Goal: Book appointment/travel/reservation

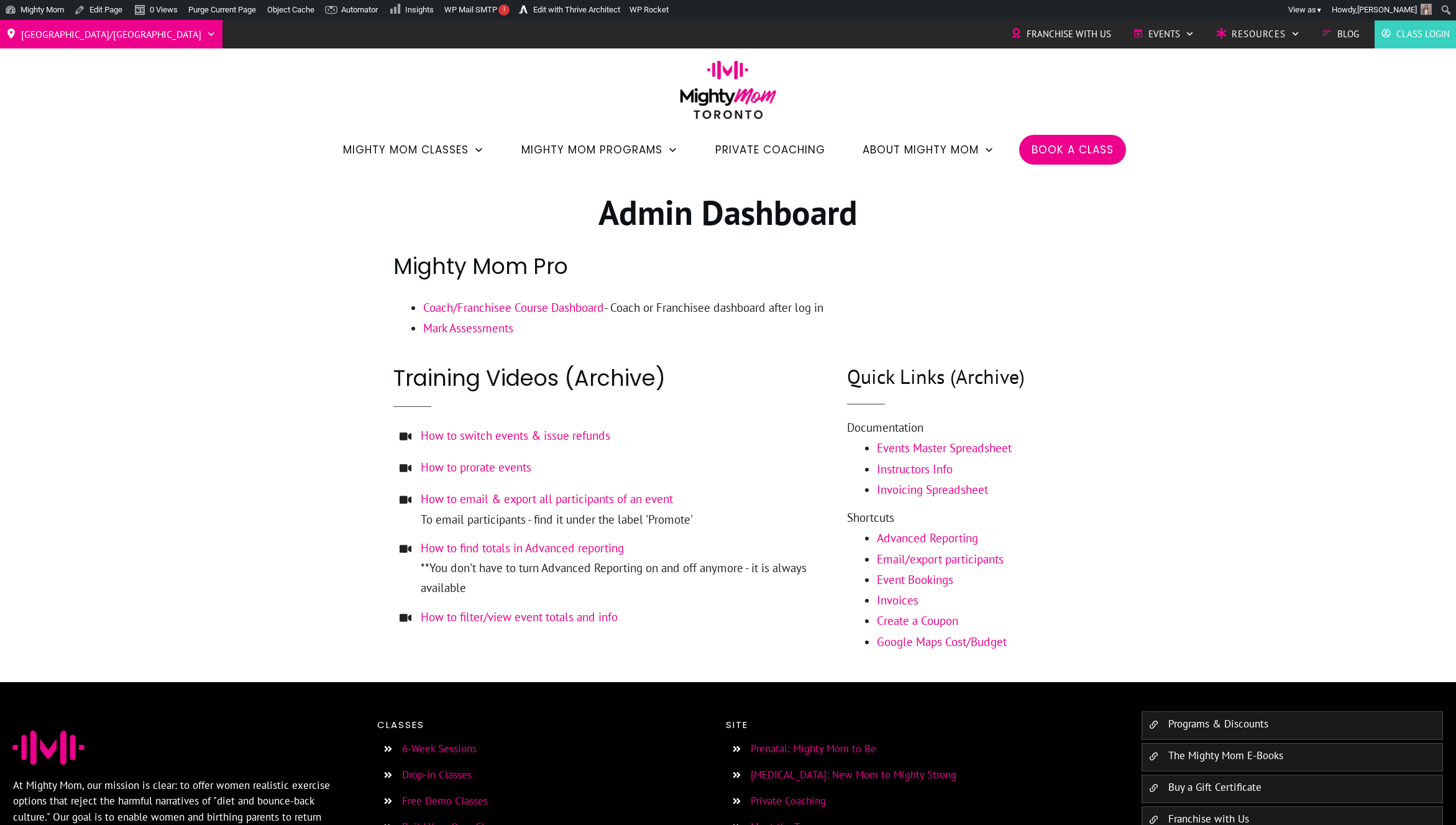
click at [1035, 152] on span "Book a Class" at bounding box center [1072, 149] width 82 height 21
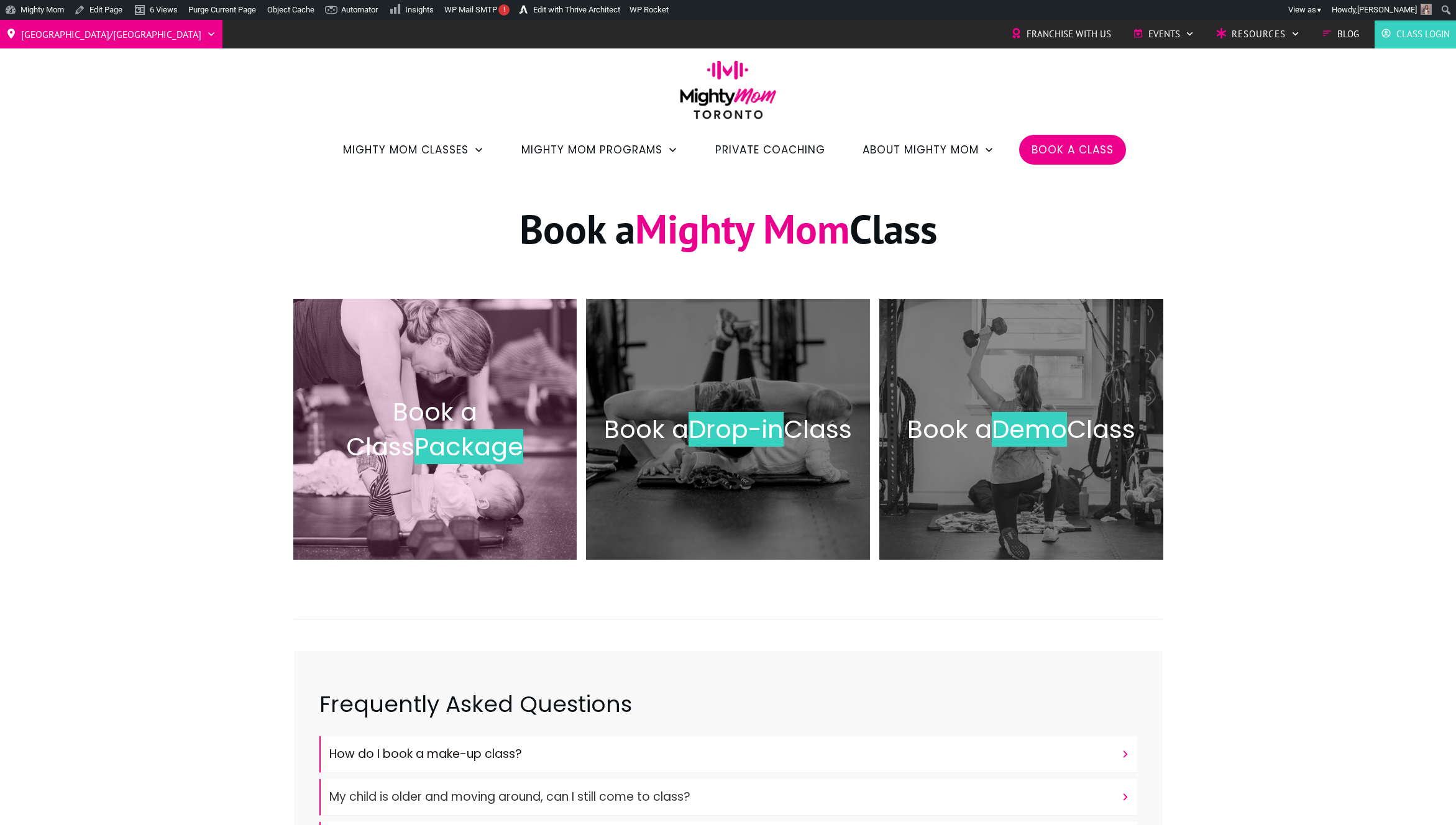
click at [479, 466] on div "Book a Class Package" at bounding box center [435, 429] width 259 height 236
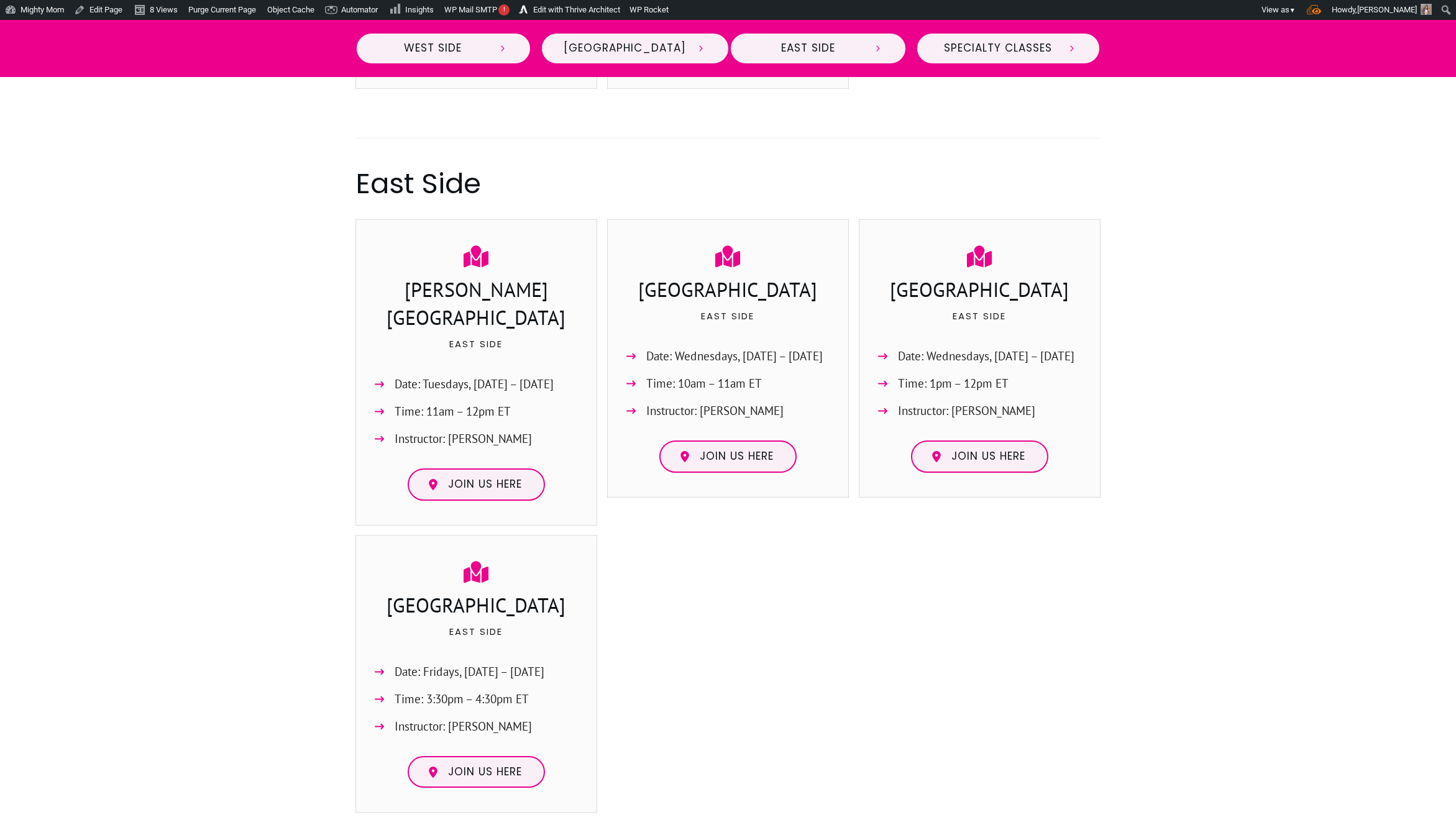
scroll to position [1344, 0]
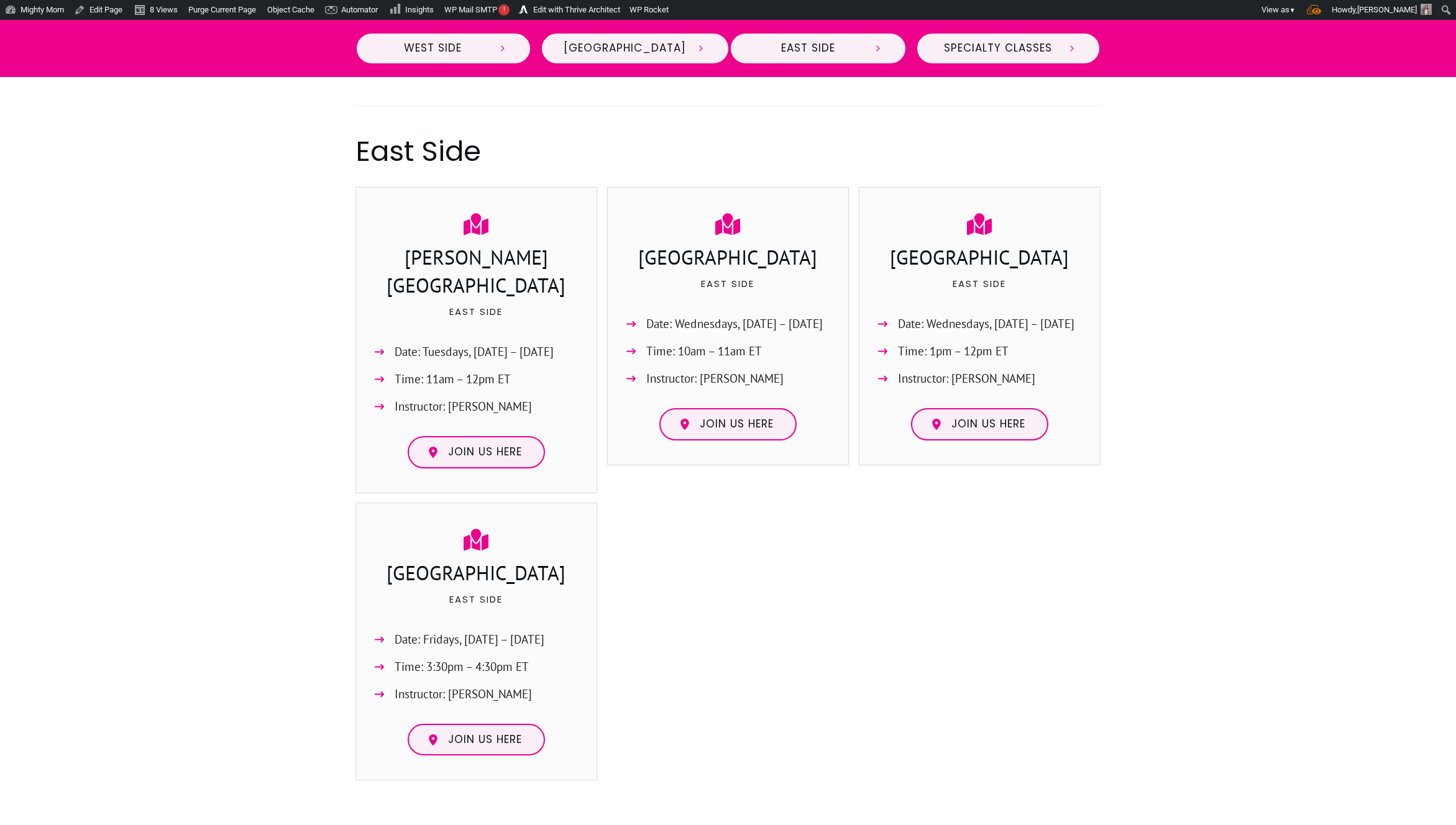
click at [667, 598] on div at bounding box center [728, 646] width 243 height 288
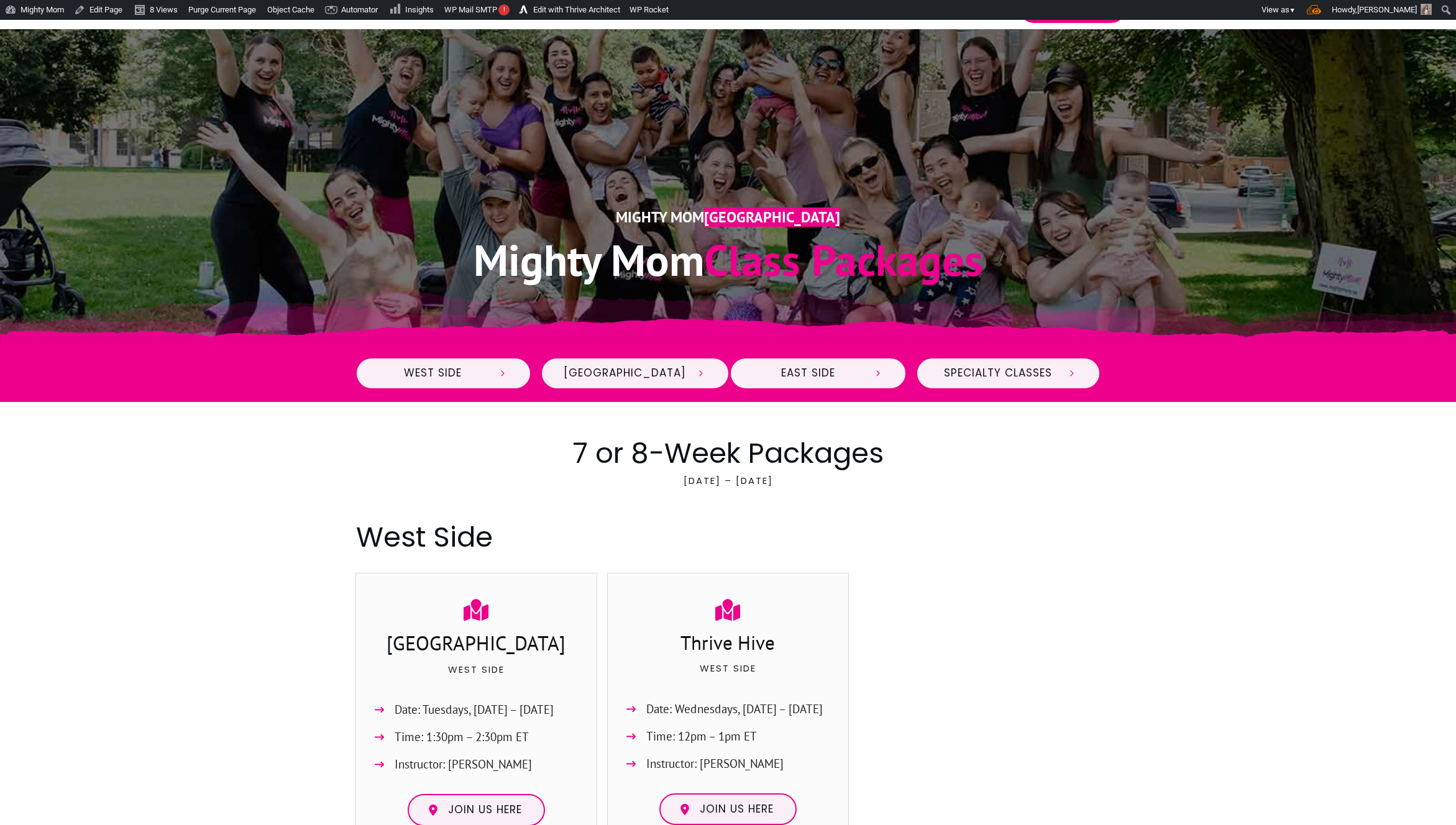
scroll to position [0, 0]
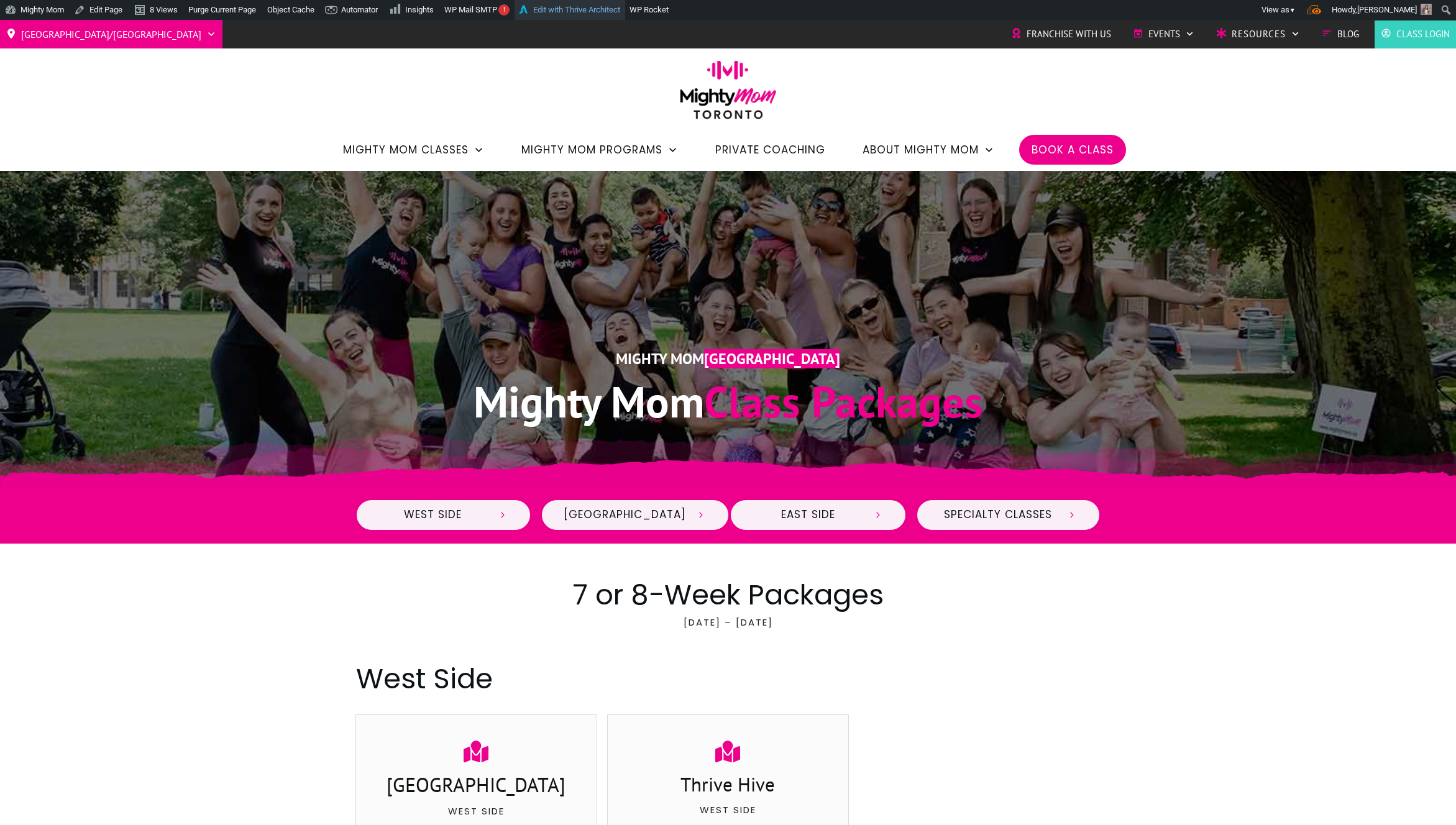
click at [604, 9] on link "Edit with Thrive Architect" at bounding box center [569, 10] width 110 height 20
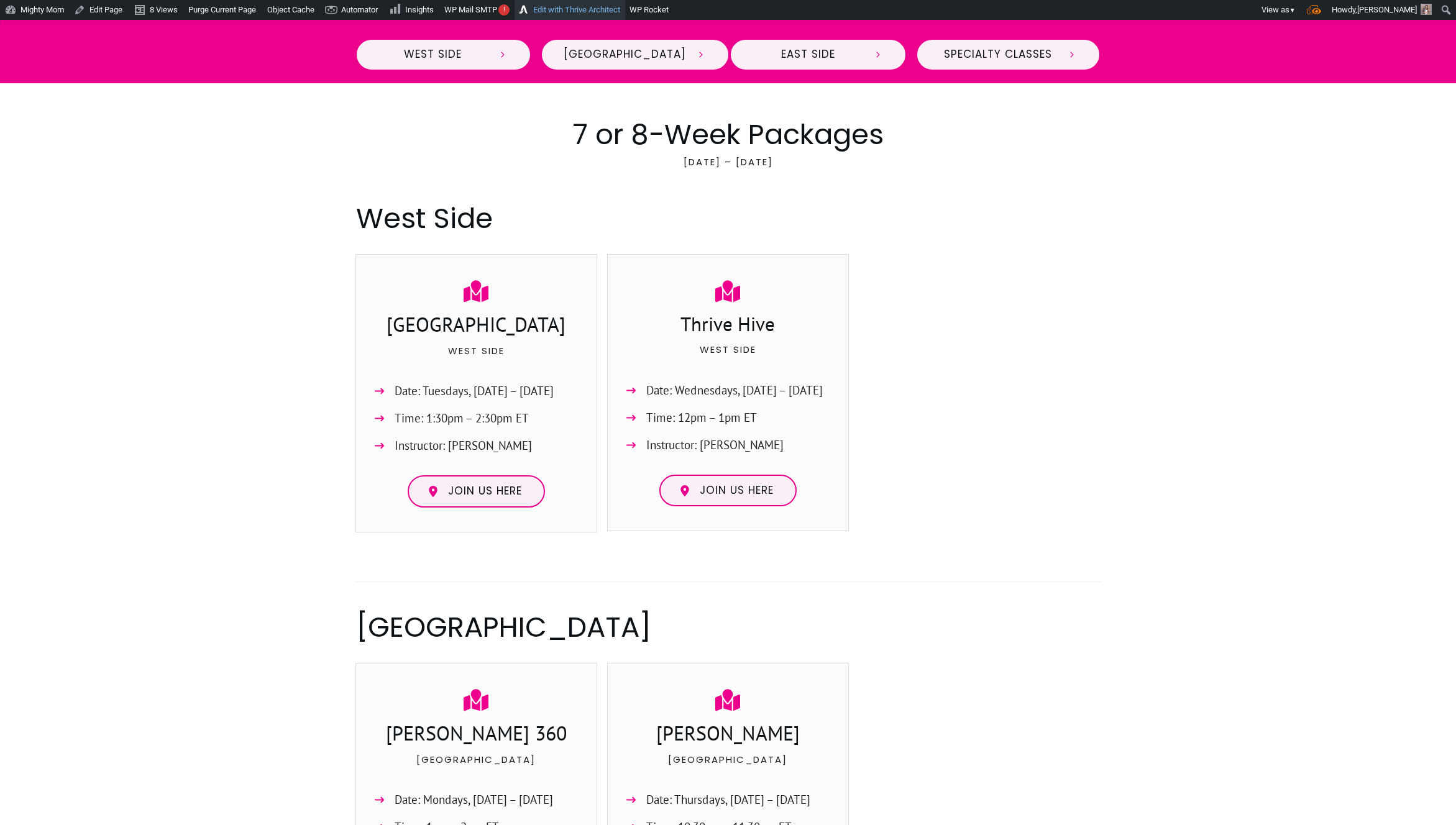
scroll to position [535, 0]
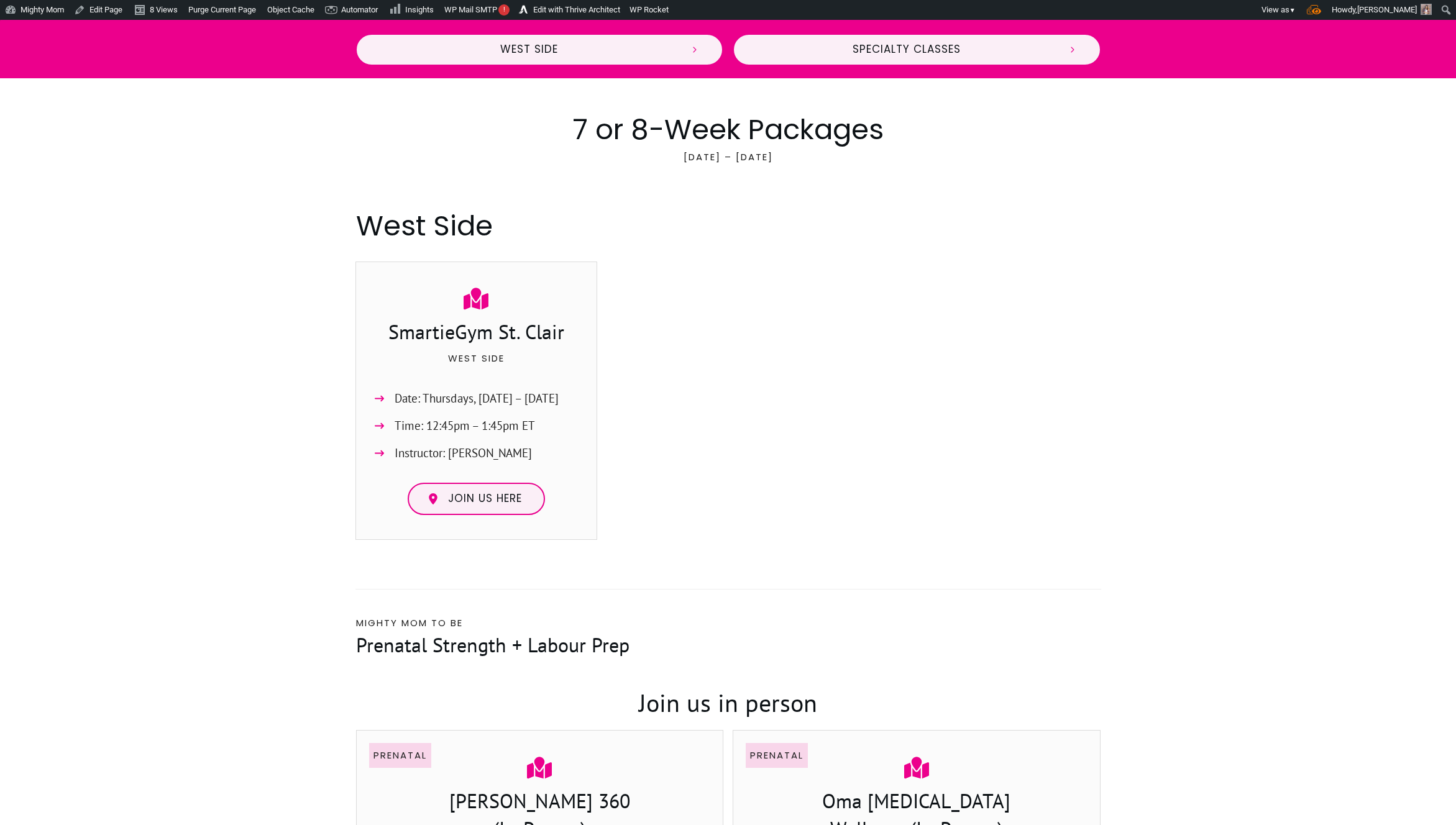
scroll to position [441, 0]
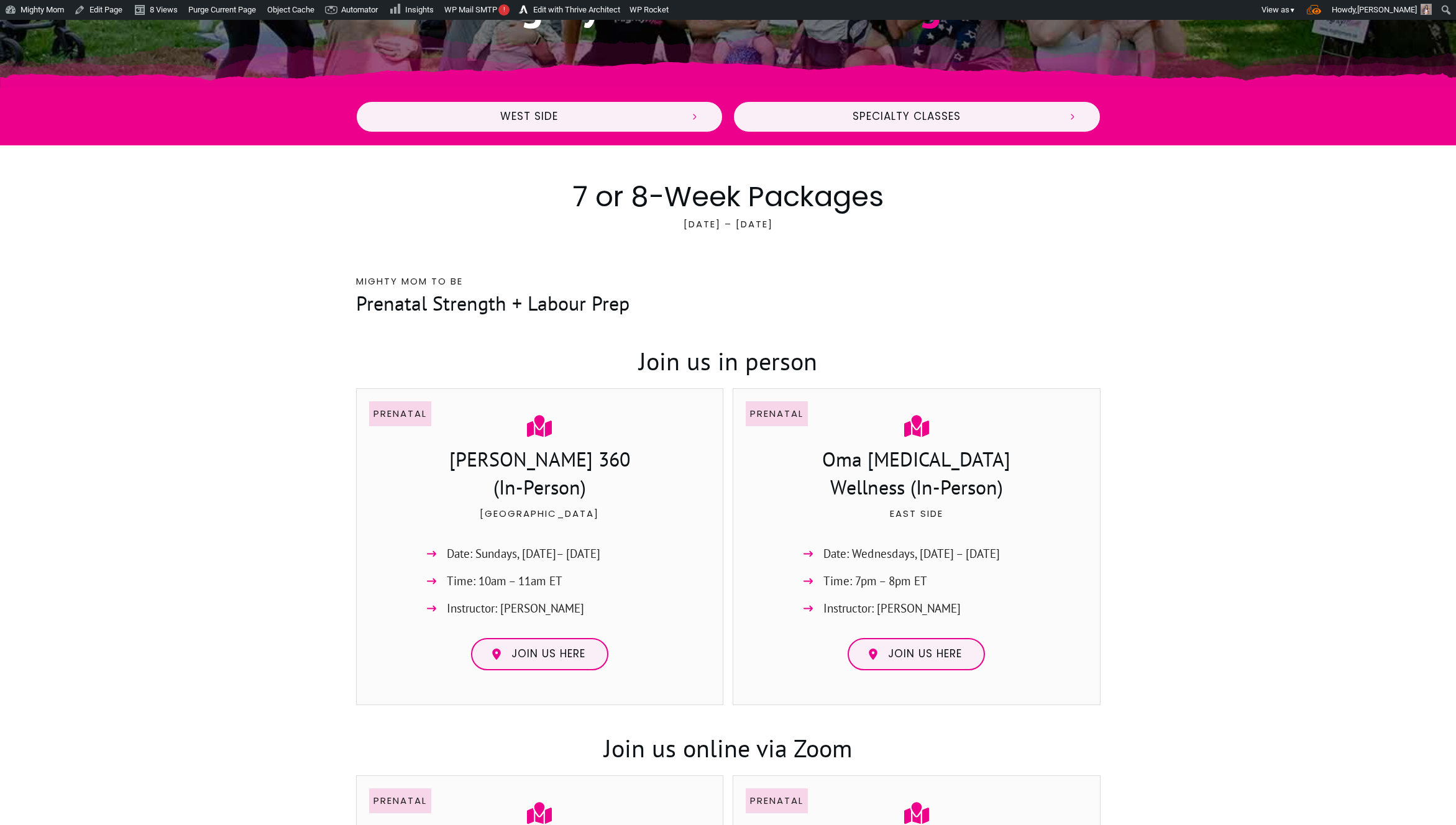
scroll to position [153, 0]
